Goal: Task Accomplishment & Management: Manage account settings

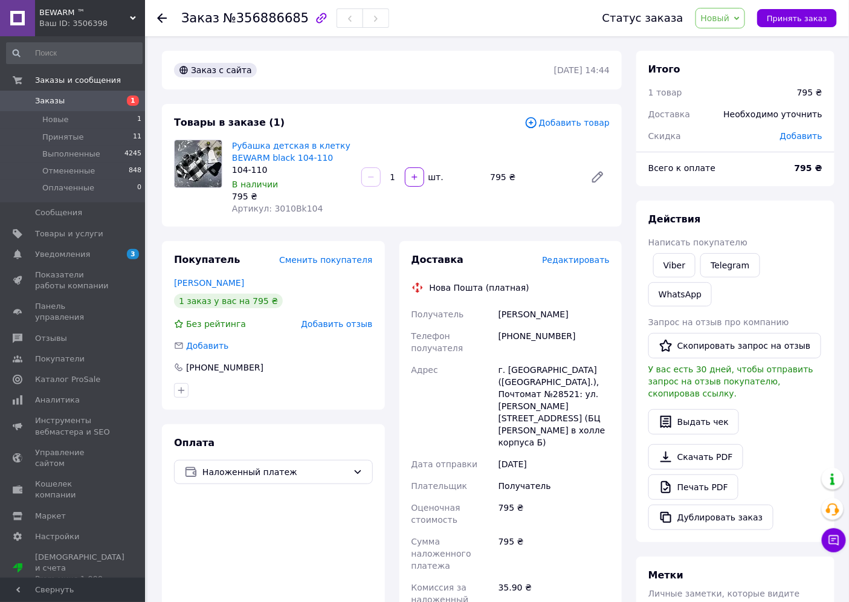
click at [262, 19] on span "№356886685" at bounding box center [266, 18] width 86 height 15
copy span "356886685"
click at [533, 334] on div "[PHONE_NUMBER]" at bounding box center [554, 342] width 116 height 34
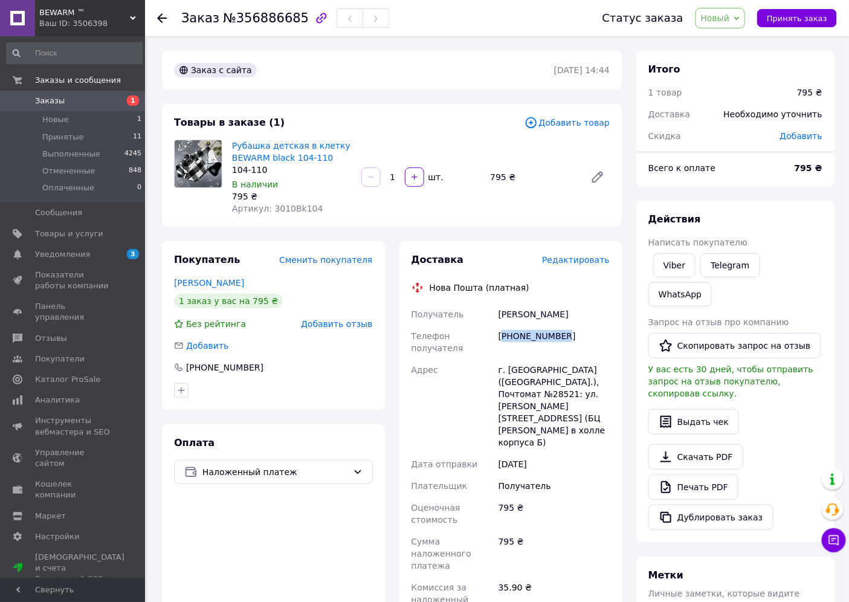
copy div "380990274811"
click at [521, 316] on div "[PERSON_NAME]" at bounding box center [554, 314] width 116 height 22
copy div "[PERSON_NAME]"
click at [561, 318] on div "[PERSON_NAME]" at bounding box center [554, 314] width 116 height 22
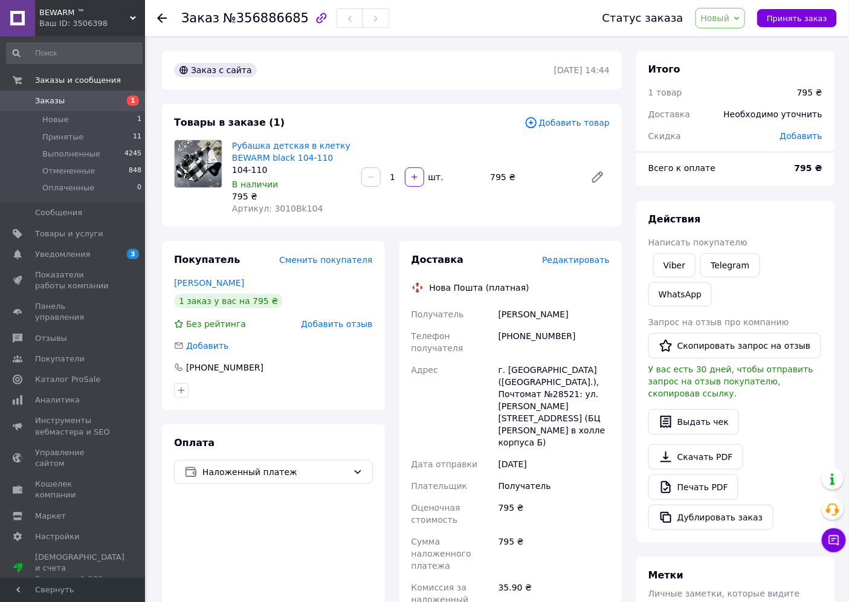
click at [561, 318] on div "[PERSON_NAME]" at bounding box center [554, 314] width 116 height 22
copy div "[PERSON_NAME]"
click at [517, 360] on div "г. [GEOGRAPHIC_DATA] ([GEOGRAPHIC_DATA].), Почтомат №28521: ул. [PERSON_NAME][S…" at bounding box center [554, 406] width 116 height 94
copy div "[GEOGRAPHIC_DATA]"
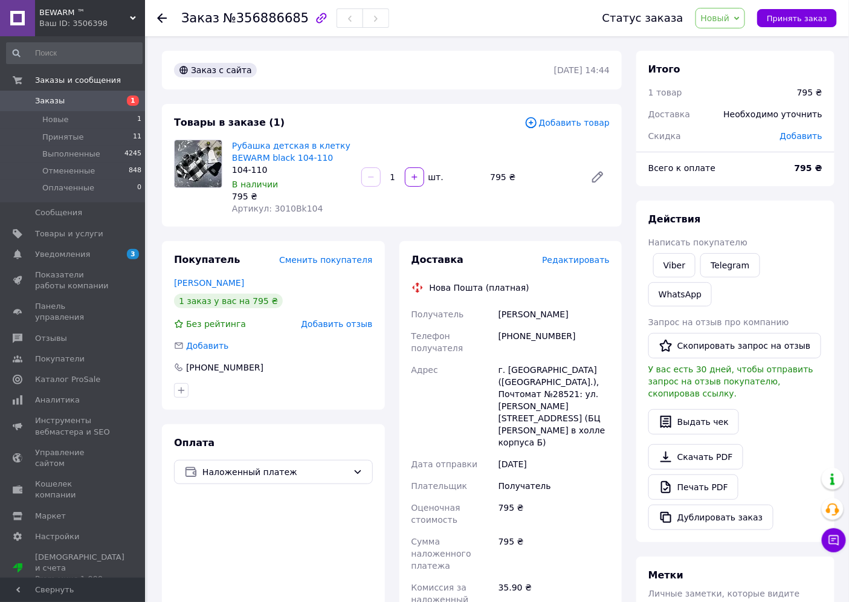
click at [557, 372] on div "г. [GEOGRAPHIC_DATA] ([GEOGRAPHIC_DATA].), Почтомат №28521: ул. [PERSON_NAME][S…" at bounding box center [554, 406] width 116 height 94
copy div "28521"
click at [745, 13] on span "Новый" at bounding box center [721, 18] width 50 height 21
click at [727, 41] on li "Принят" at bounding box center [728, 42] width 64 height 18
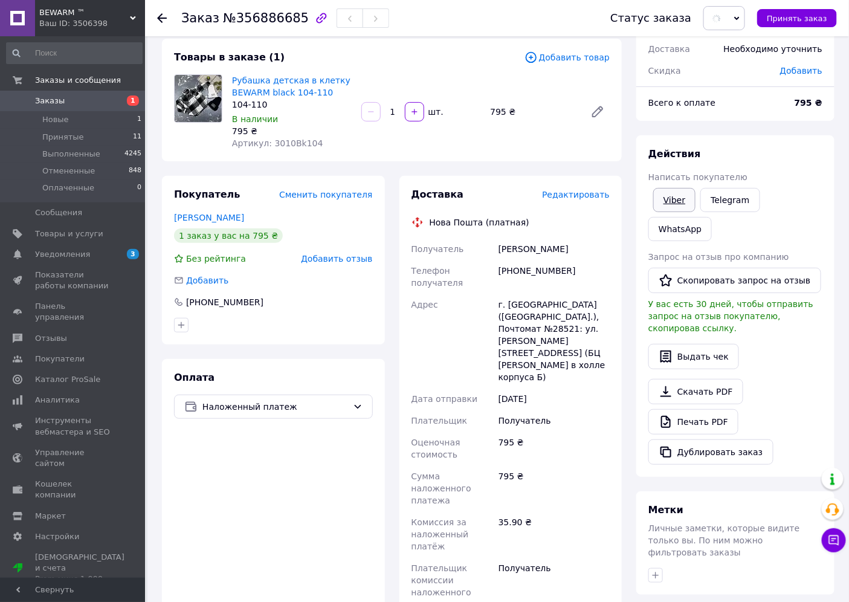
scroll to position [201, 0]
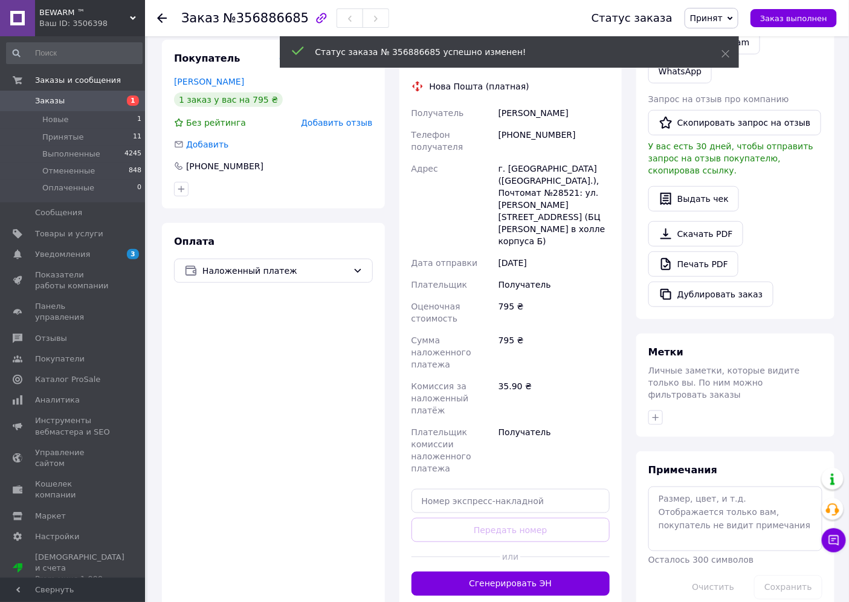
click at [655, 408] on div at bounding box center [735, 417] width 179 height 19
click at [656, 366] on span "Личные заметки, которые видите только вы. По ним можно фильтровать заказы" at bounding box center [725, 383] width 152 height 34
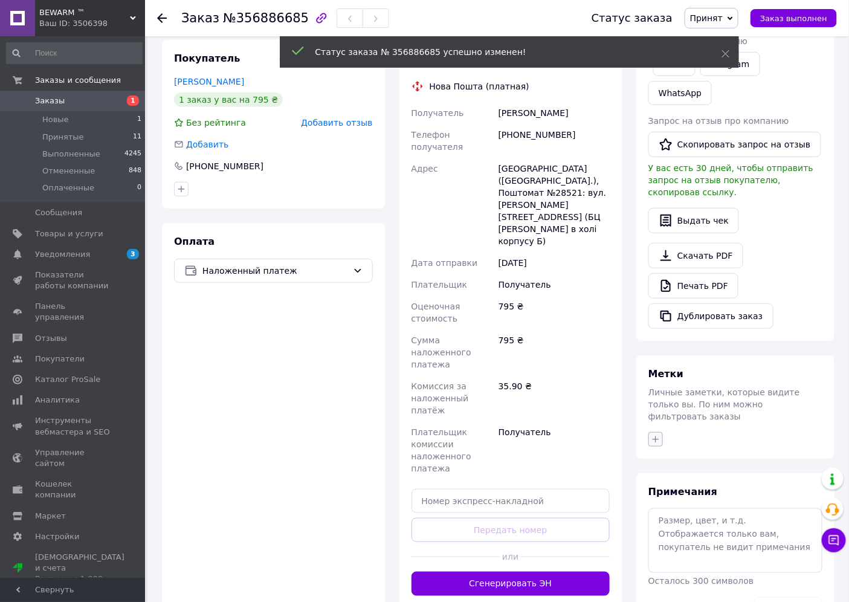
click at [658, 435] on icon "button" at bounding box center [656, 440] width 10 height 10
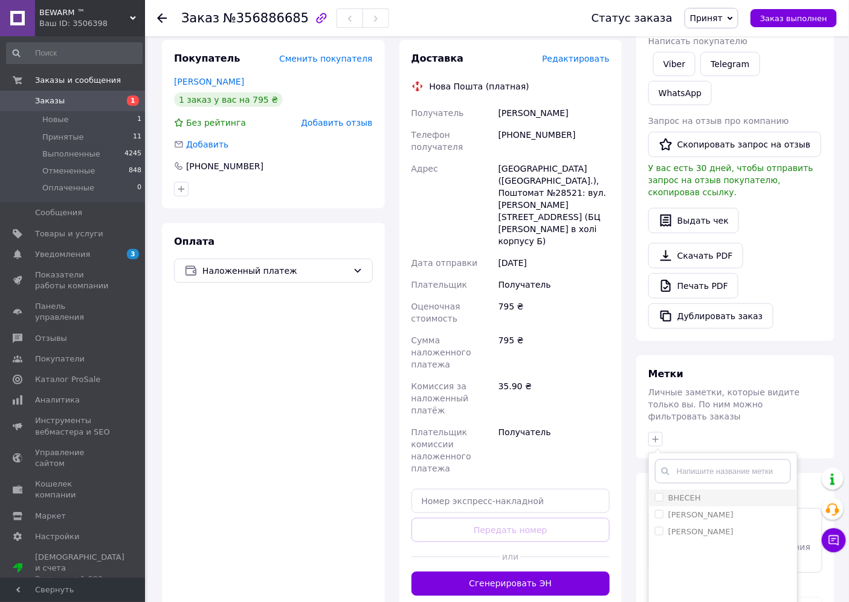
click at [666, 493] on label "ВНЕСЕН" at bounding box center [678, 498] width 46 height 11
click at [663, 493] on input "ВНЕСЕН" at bounding box center [659, 497] width 8 height 8
click at [660, 493] on input "ВНЕСЕН" at bounding box center [659, 497] width 8 height 8
checkbox input "true"
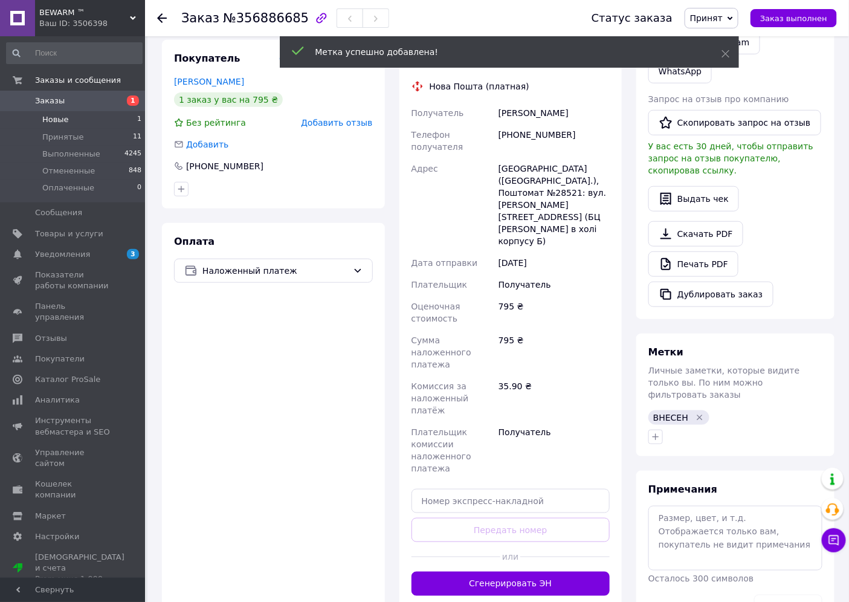
click at [81, 115] on li "Новые 1" at bounding box center [74, 119] width 149 height 17
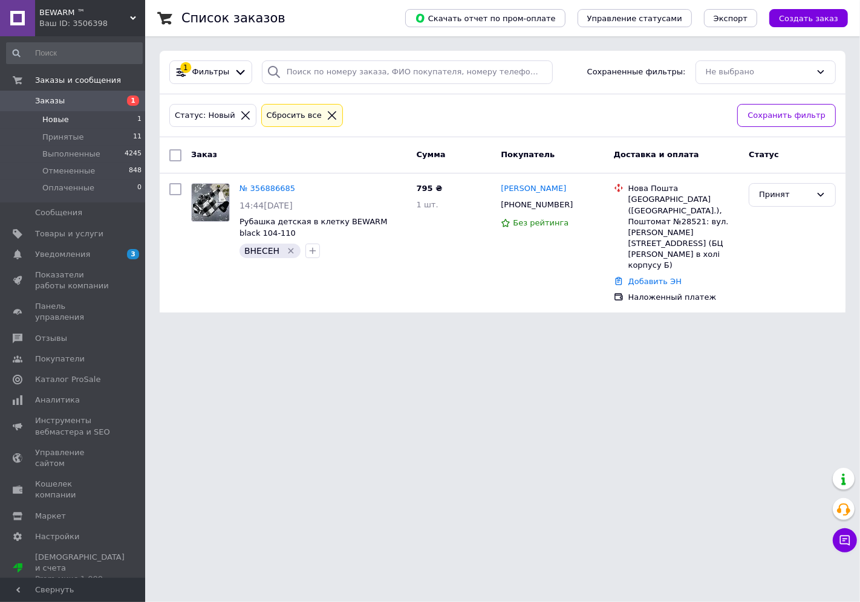
click at [54, 116] on span "Новые" at bounding box center [55, 119] width 27 height 11
